Goal: Information Seeking & Learning: Learn about a topic

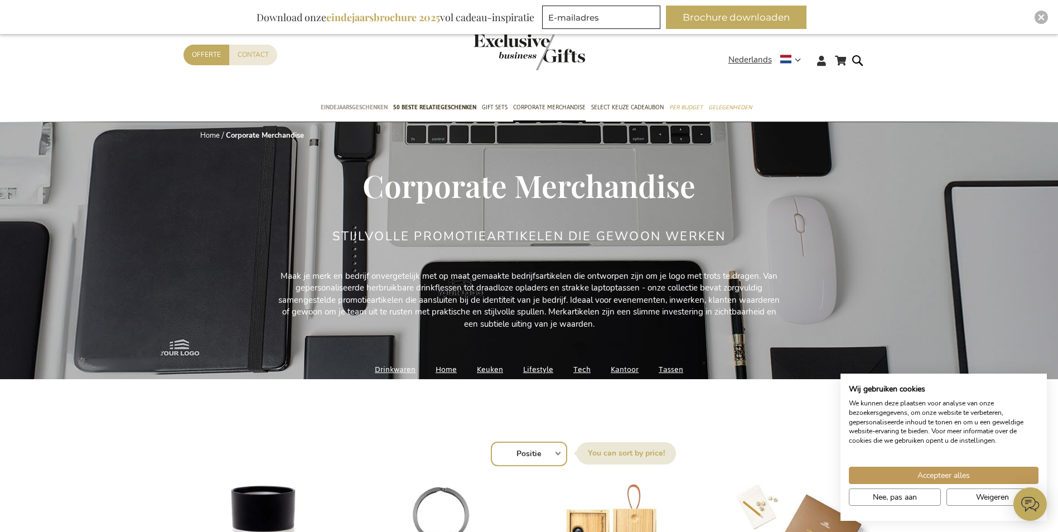
click at [357, 109] on span "Eindejaarsgeschenken" at bounding box center [354, 108] width 67 height 12
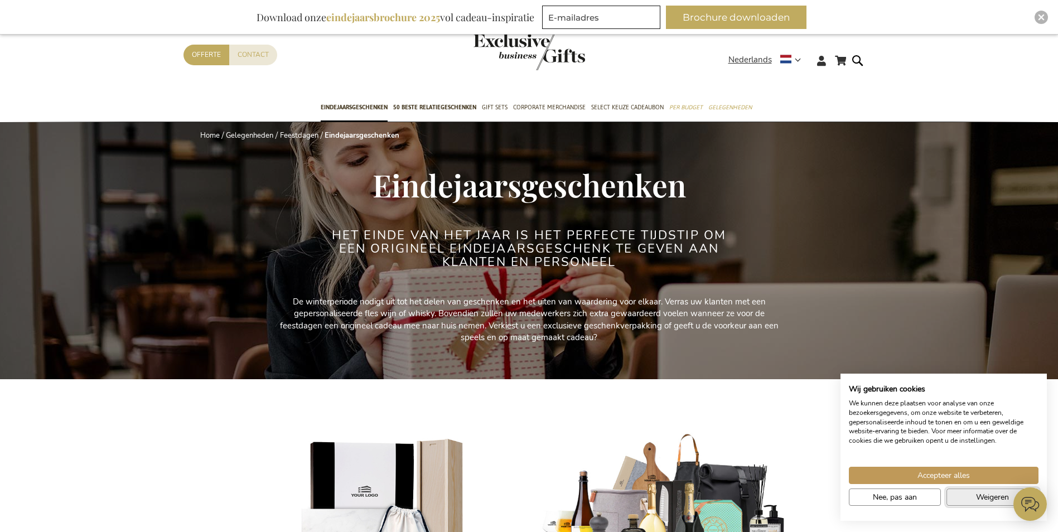
drag, startPoint x: 991, startPoint y: 494, endPoint x: 849, endPoint y: 465, distance: 145.7
click at [990, 493] on span "Weigeren" at bounding box center [992, 498] width 33 height 12
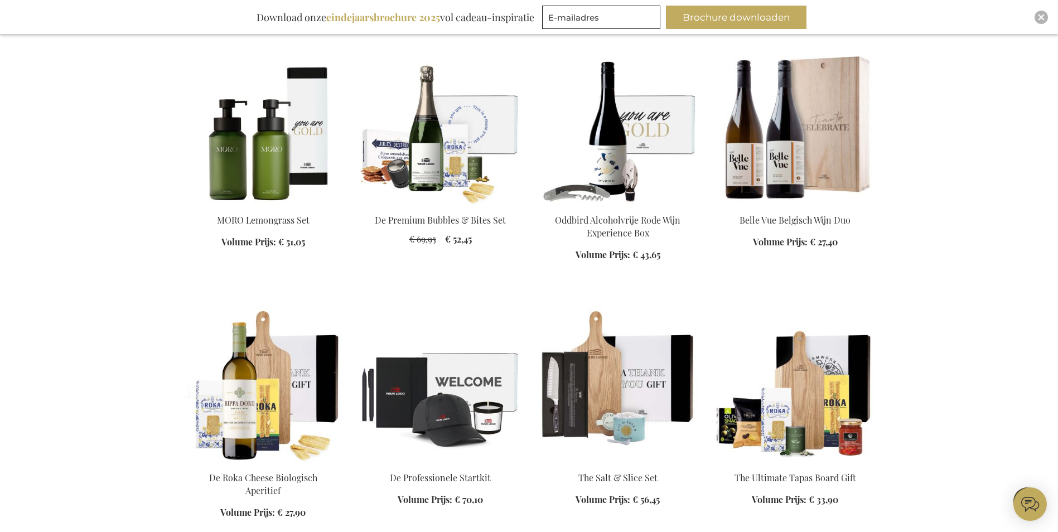
scroll to position [772, 0]
click at [757, 147] on img at bounding box center [796, 126] width 160 height 156
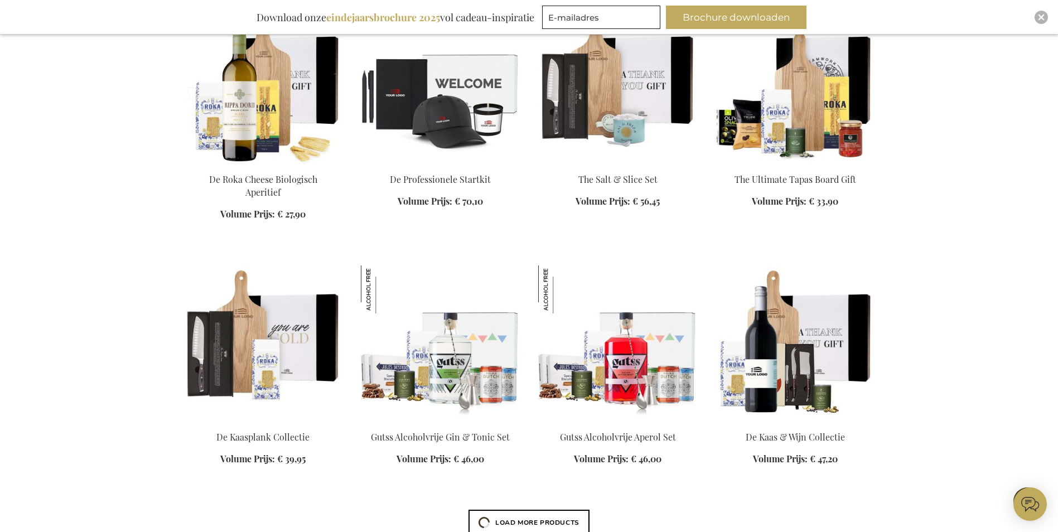
scroll to position [1158, 0]
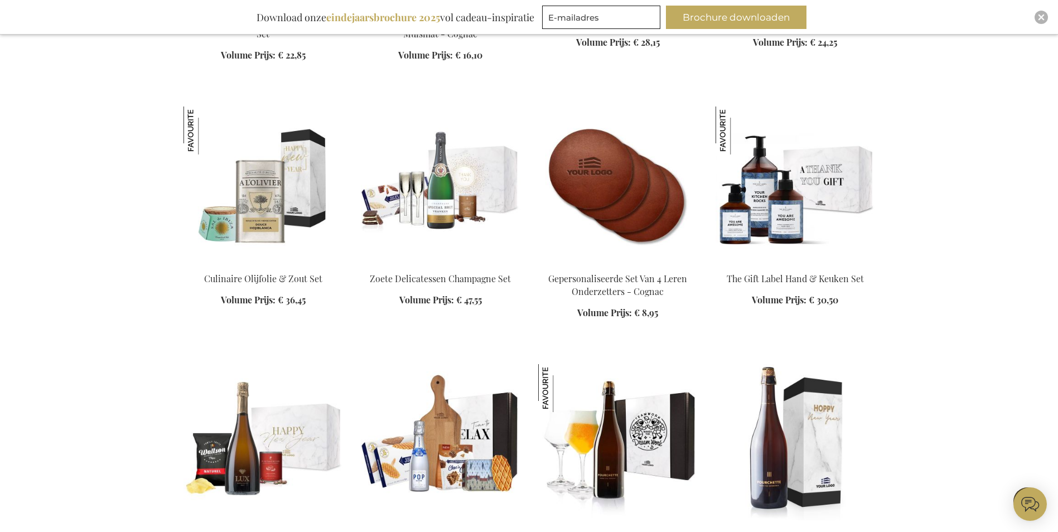
scroll to position [1730, 0]
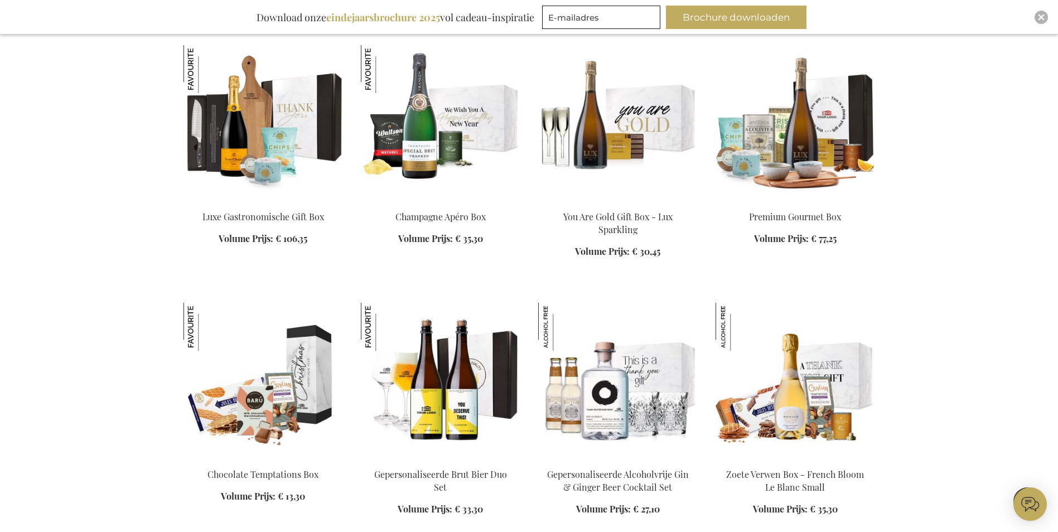
scroll to position [2566, 0]
click at [618, 115] on img at bounding box center [618, 123] width 160 height 156
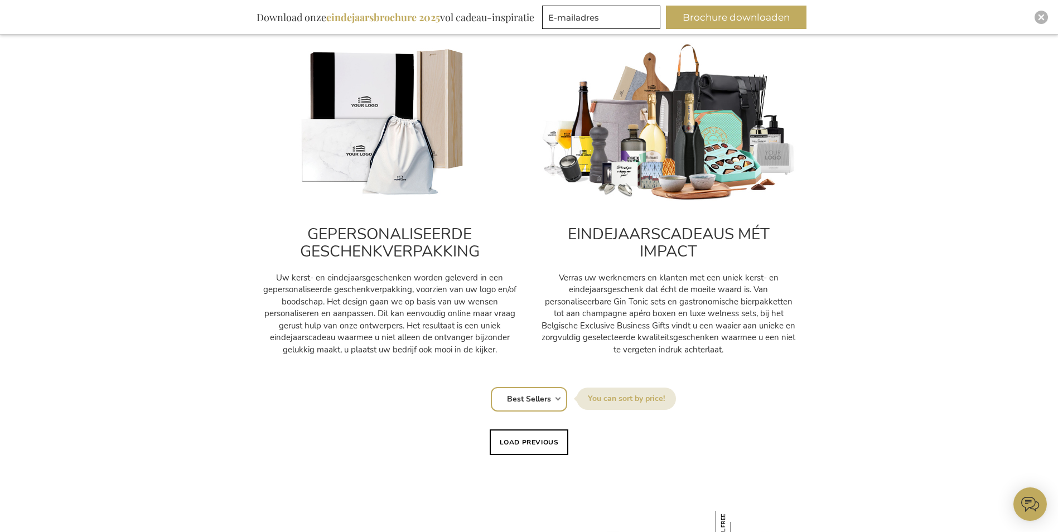
scroll to position [391, 0]
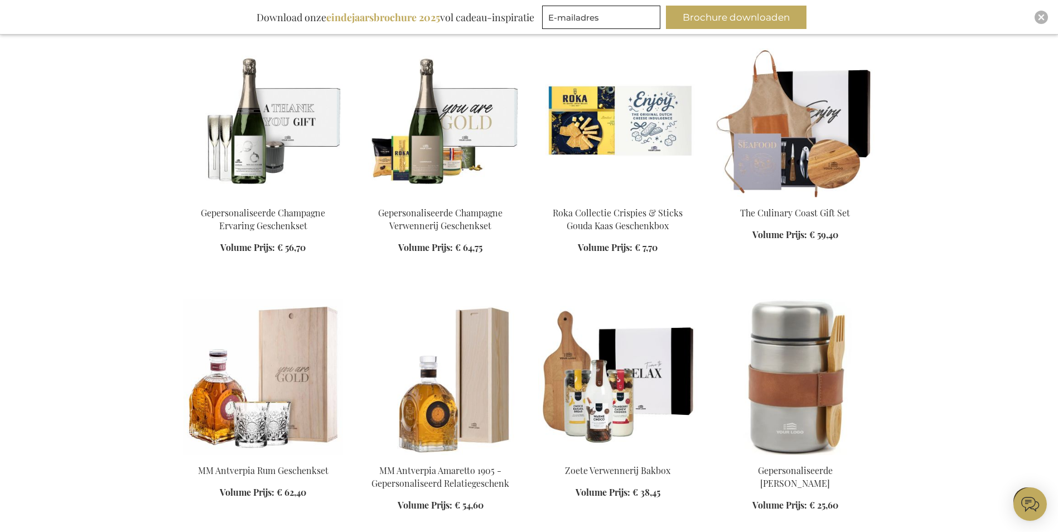
scroll to position [4185, 0]
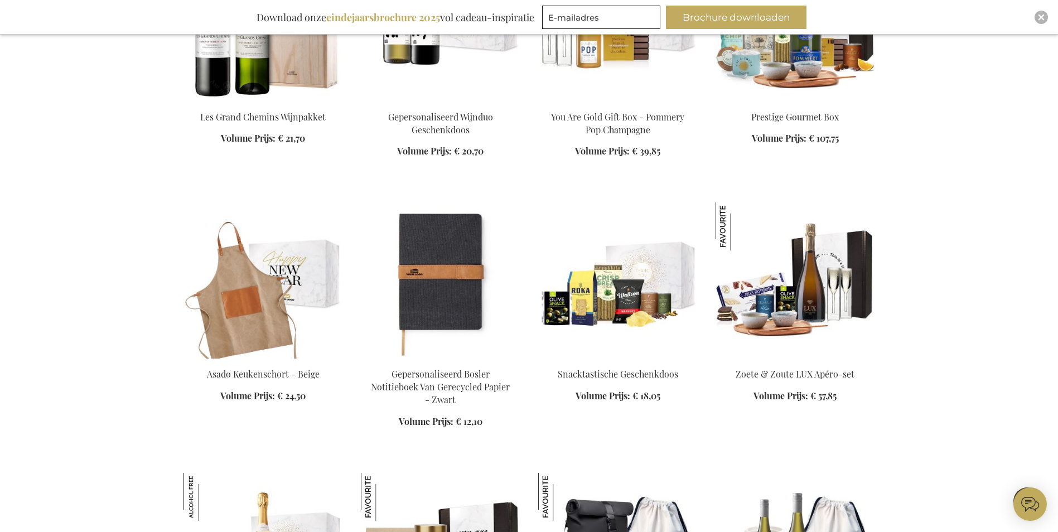
scroll to position [5310, 0]
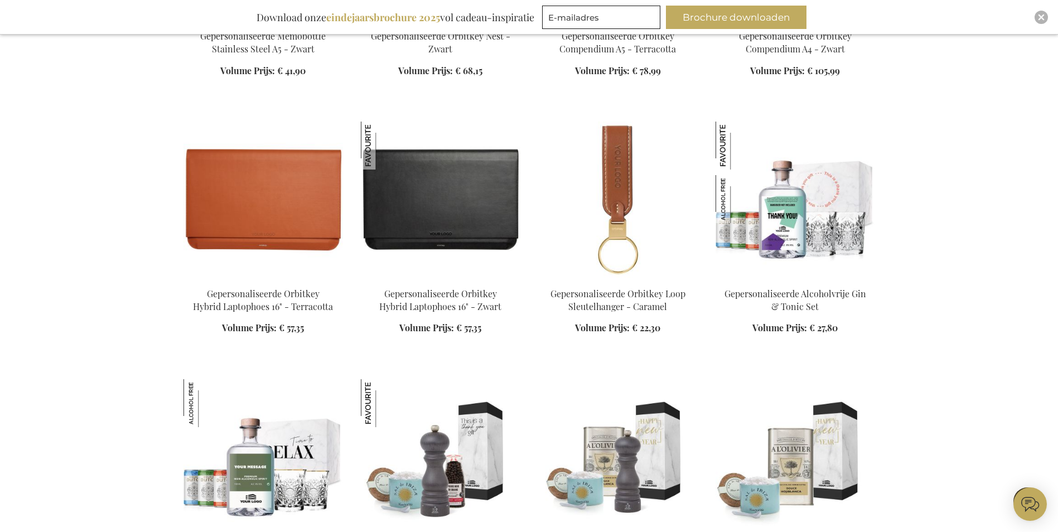
scroll to position [7716, 0]
